Goal: Check status: Check status

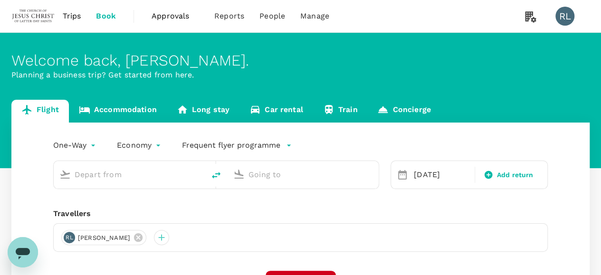
type input "Bintulu (BTU)"
type input "Sibu (SBW)"
type input "Bintulu (BTU)"
type input "Sibu (SBW)"
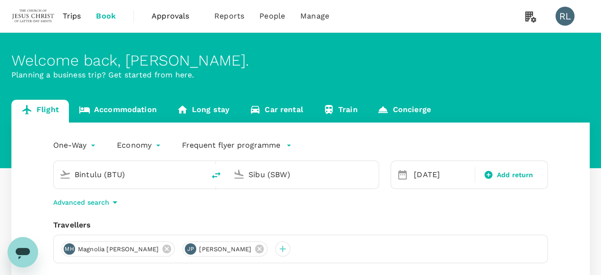
click at [72, 12] on span "Trips" at bounding box center [72, 15] width 19 height 11
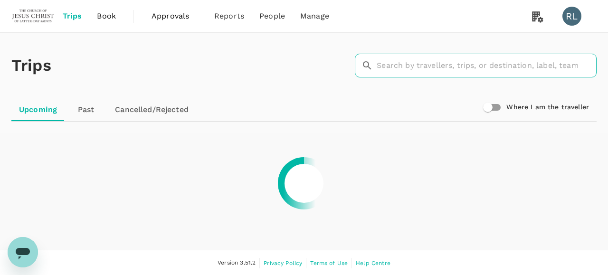
drag, startPoint x: 398, startPoint y: 68, endPoint x: 405, endPoint y: 66, distance: 7.1
click at [399, 67] on input "text" at bounding box center [487, 66] width 220 height 24
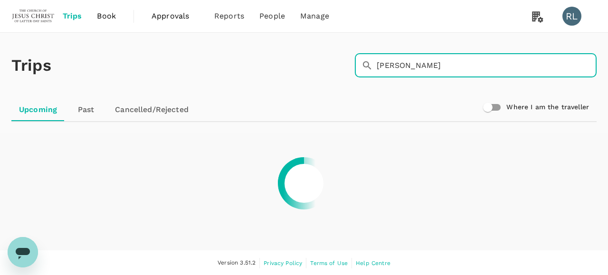
type input "[PERSON_NAME]"
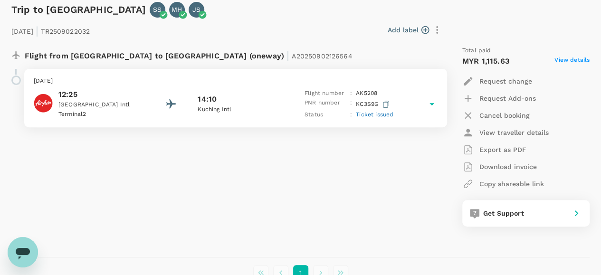
scroll to position [143, 0]
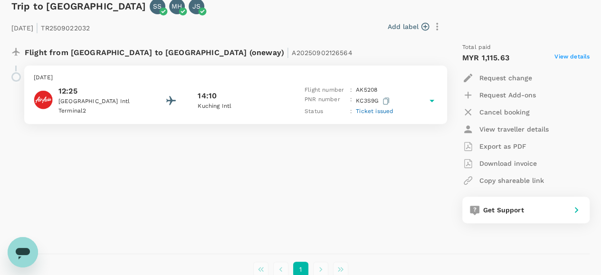
click at [383, 110] on span "Ticket issued" at bounding box center [375, 111] width 38 height 7
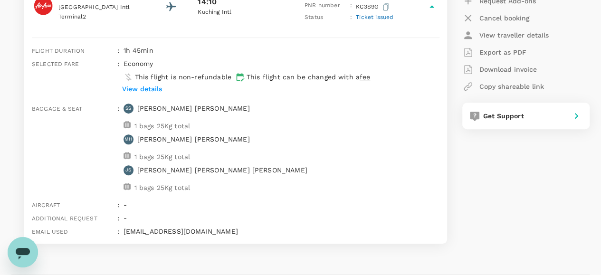
scroll to position [238, 0]
click at [149, 87] on p "View details" at bounding box center [142, 88] width 40 height 10
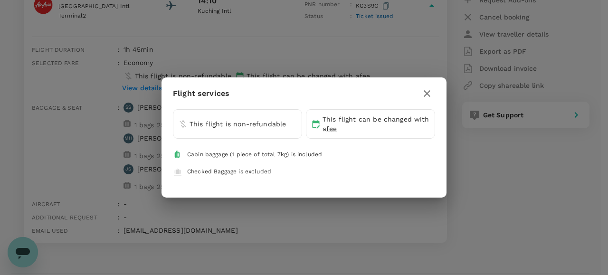
click at [430, 94] on icon "button" at bounding box center [426, 93] width 11 height 11
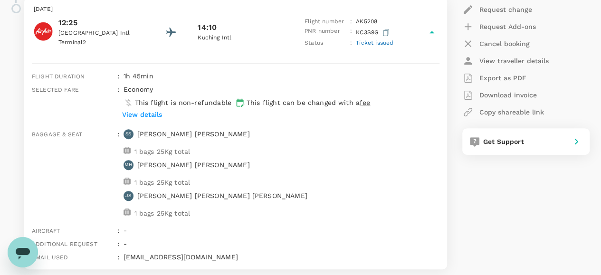
scroll to position [190, 0]
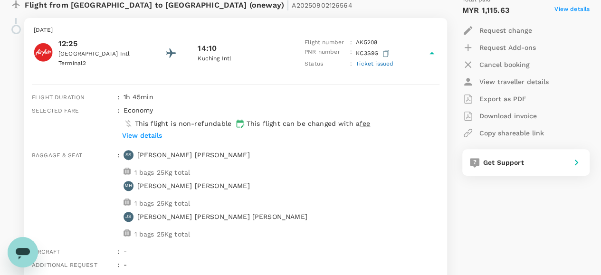
click at [367, 188] on div "Baggage & seat : SS [PERSON_NAME] 1 bags 25Kg total [PERSON_NAME] [PERSON_NAME]…" at bounding box center [233, 194] width 411 height 96
